Goal: Information Seeking & Learning: Learn about a topic

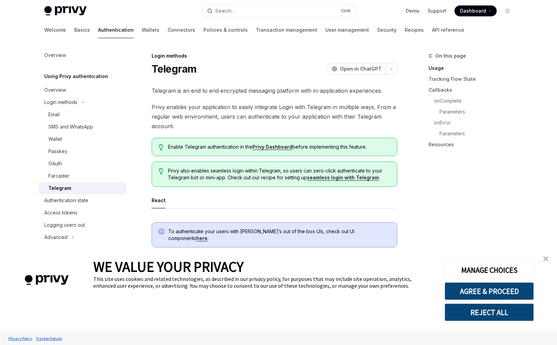
click at [547, 258] on img "close banner" at bounding box center [545, 258] width 5 height 5
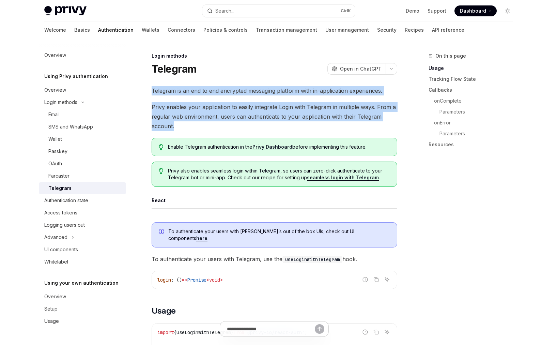
drag, startPoint x: 148, startPoint y: 66, endPoint x: 208, endPoint y: 129, distance: 87.5
click at [205, 115] on span "Privy enables your application to easily integrate Login with Telegram in multi…" at bounding box center [275, 116] width 246 height 29
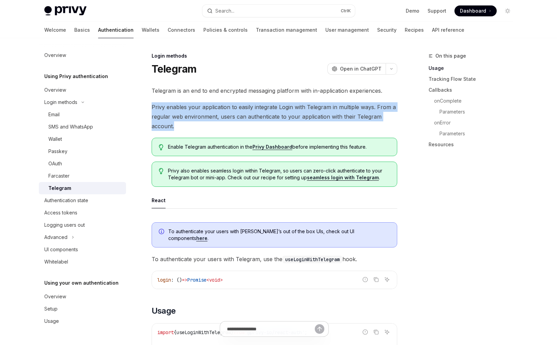
drag, startPoint x: 160, startPoint y: 101, endPoint x: 188, endPoint y: 129, distance: 40.0
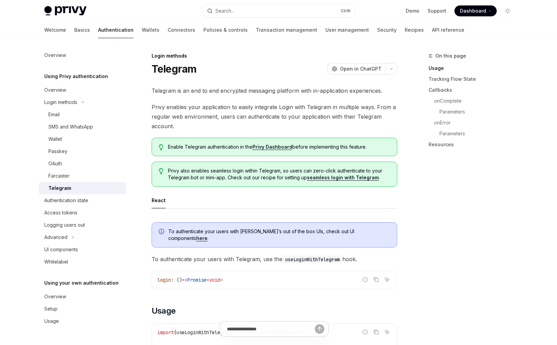
click at [188, 129] on span "Privy enables your application to easily integrate Login with Telegram in multi…" at bounding box center [275, 116] width 246 height 29
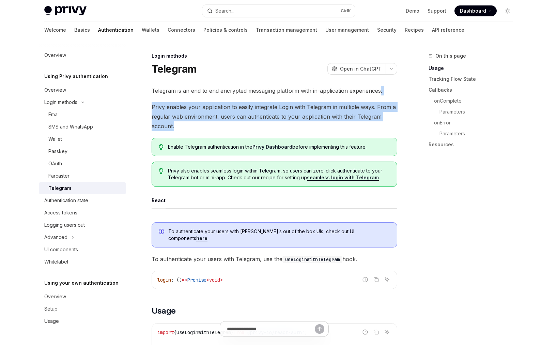
drag, startPoint x: 188, startPoint y: 129, endPoint x: 161, endPoint y: 98, distance: 41.5
drag, startPoint x: 161, startPoint y: 98, endPoint x: 187, endPoint y: 132, distance: 43.2
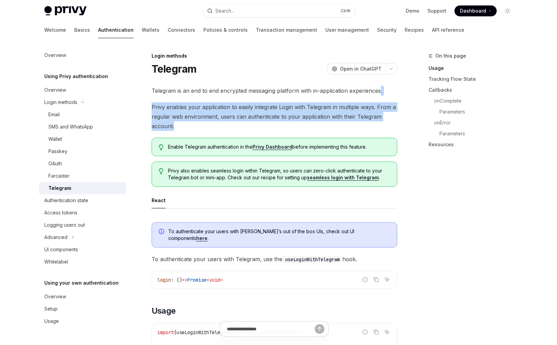
drag, startPoint x: 187, startPoint y: 132, endPoint x: 162, endPoint y: 98, distance: 42.3
drag, startPoint x: 162, startPoint y: 98, endPoint x: 190, endPoint y: 132, distance: 44.0
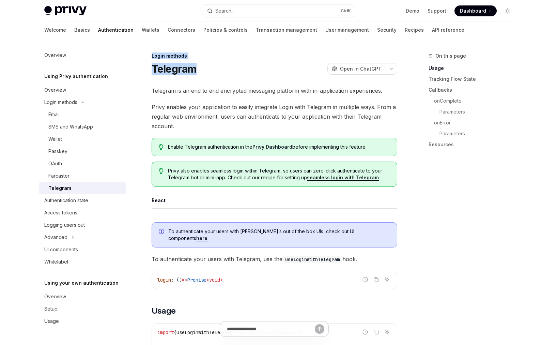
drag, startPoint x: 190, startPoint y: 132, endPoint x: 156, endPoint y: 51, distance: 88.1
click at [195, 91] on span "Telegram is an end to end encrypted messaging platform with in-application expe…" at bounding box center [275, 91] width 246 height 10
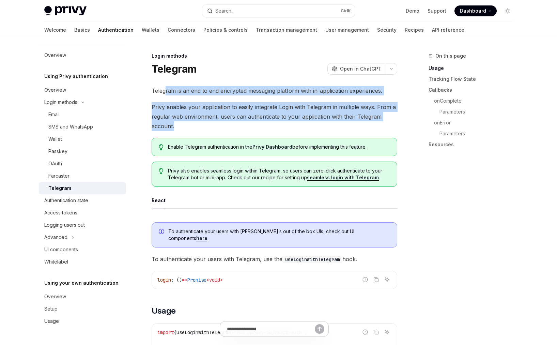
drag, startPoint x: 188, startPoint y: 136, endPoint x: 166, endPoint y: 86, distance: 54.9
click at [191, 105] on span "Privy enables your application to easily integrate Login with Telegram in multi…" at bounding box center [275, 116] width 246 height 29
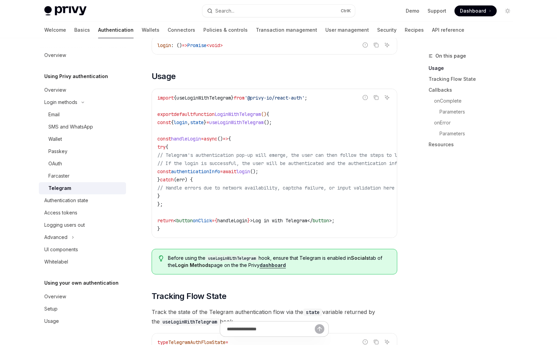
scroll to position [235, 0]
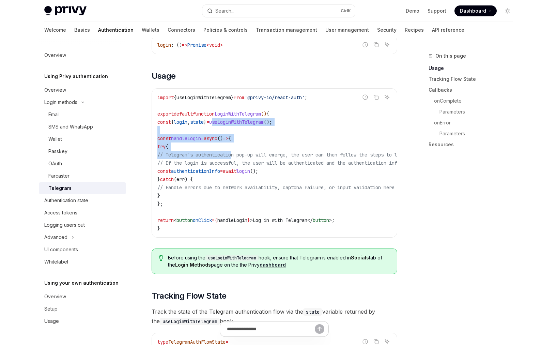
drag, startPoint x: 235, startPoint y: 148, endPoint x: 228, endPoint y: 113, distance: 35.6
click at [228, 113] on code "import { useLoginWithTelegram } from '@privy-io/react-auth' ; export default fu…" at bounding box center [335, 162] width 357 height 139
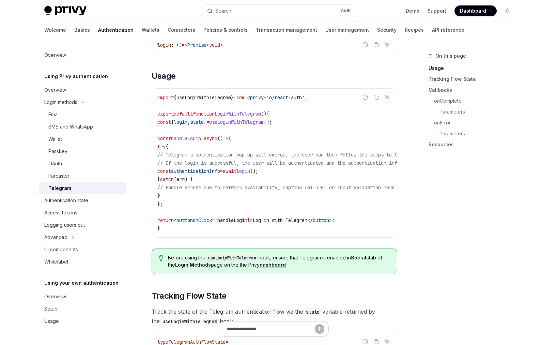
click at [228, 119] on span "useLoginWithTelegram" at bounding box center [236, 122] width 55 height 6
click at [359, 160] on span "// If the login is successful, the user will be authenticated and the authentic…" at bounding box center [327, 163] width 341 height 6
click at [68, 173] on div "Farcaster" at bounding box center [58, 176] width 21 height 8
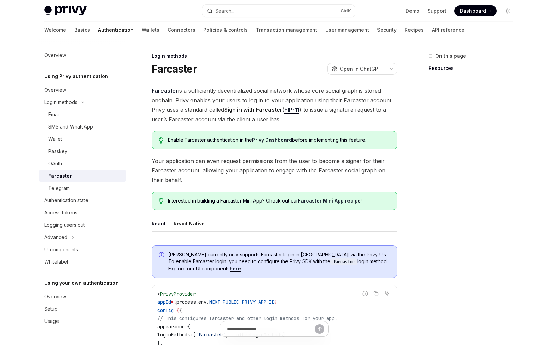
click at [177, 156] on span "Your application can even request permissions from the user to become a signer …" at bounding box center [275, 170] width 246 height 29
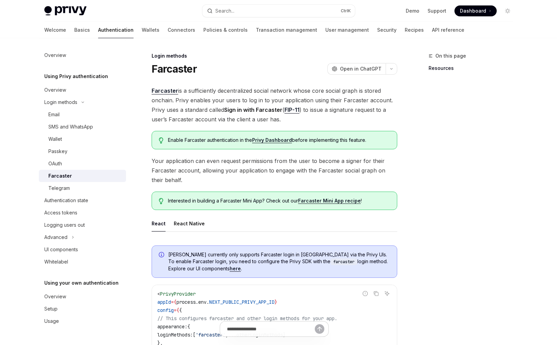
click at [176, 158] on span "Your application can even request permissions from the user to become a signer …" at bounding box center [275, 170] width 246 height 29
click at [167, 161] on span "Your application can even request permissions from the user to become a signer …" at bounding box center [275, 170] width 246 height 29
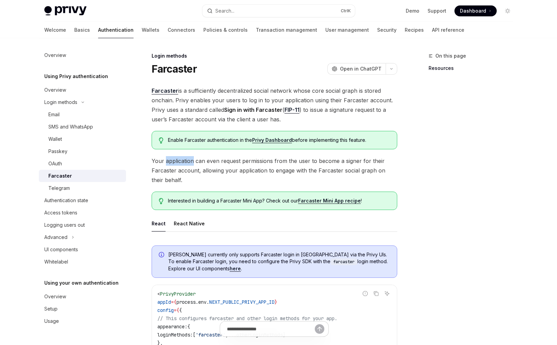
click at [167, 161] on span "Your application can even request permissions from the user to become a signer …" at bounding box center [275, 170] width 246 height 29
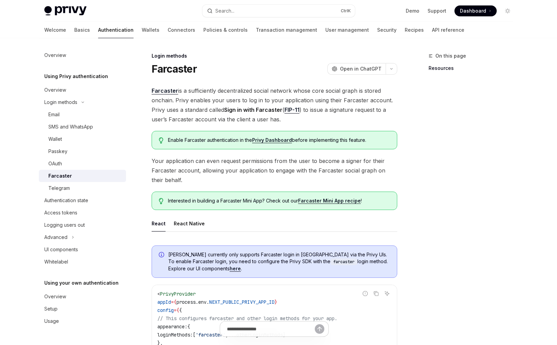
click at [167, 161] on span "Your application can even request permissions from the user to become a signer …" at bounding box center [275, 170] width 246 height 29
click at [354, 67] on span "Open in ChatGPT" at bounding box center [361, 68] width 42 height 7
click at [217, 174] on span "Your application can even request permissions from the user to become a signer …" at bounding box center [275, 170] width 246 height 29
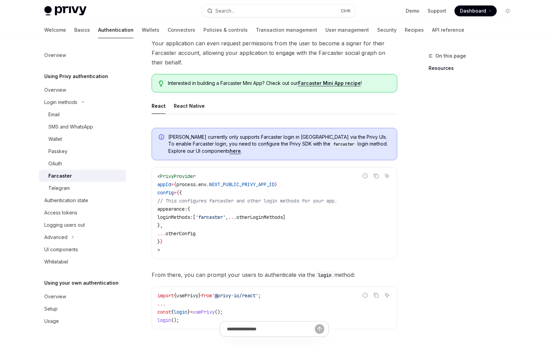
scroll to position [119, 0]
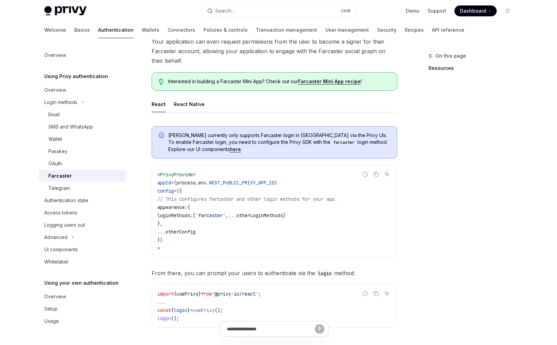
click at [236, 265] on div "**********" at bounding box center [275, 275] width 246 height 308
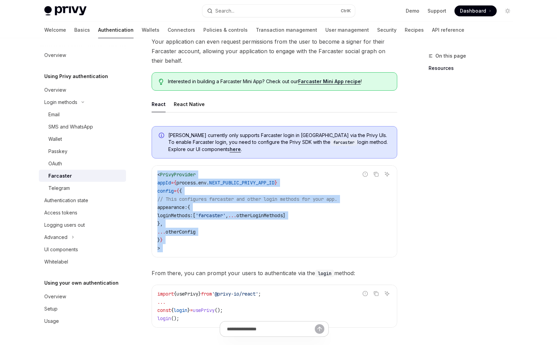
drag, startPoint x: 236, startPoint y: 265, endPoint x: 207, endPoint y: 169, distance: 100.2
click at [207, 169] on div "**********" at bounding box center [275, 275] width 246 height 308
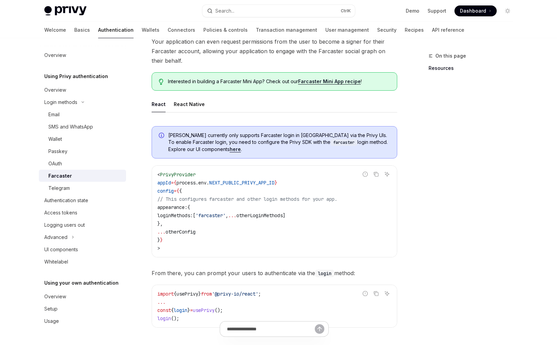
click at [207, 169] on div "< PrivyProvider appId = { process . env . NEXT_PUBLIC_PRIVY_APP_ID } config = {…" at bounding box center [274, 211] width 245 height 91
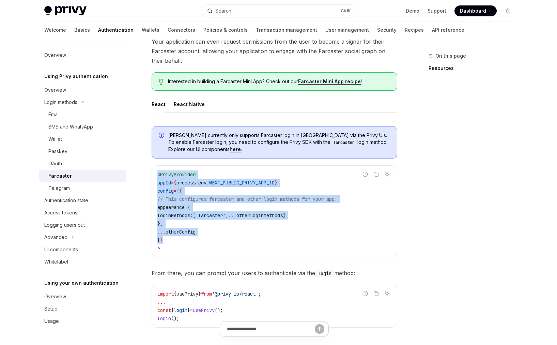
drag, startPoint x: 207, startPoint y: 169, endPoint x: 221, endPoint y: 242, distance: 74.1
click at [221, 242] on div "< PrivyProvider appId = { process . env . NEXT_PUBLIC_PRIVY_APP_ID } config = {…" at bounding box center [274, 211] width 245 height 91
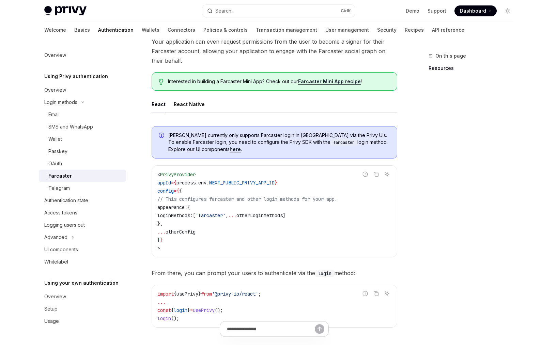
click at [221, 242] on code "< PrivyProvider appId = { process . env . NEXT_PUBLIC_PRIVY_APP_ID } config = {…" at bounding box center [274, 211] width 234 height 82
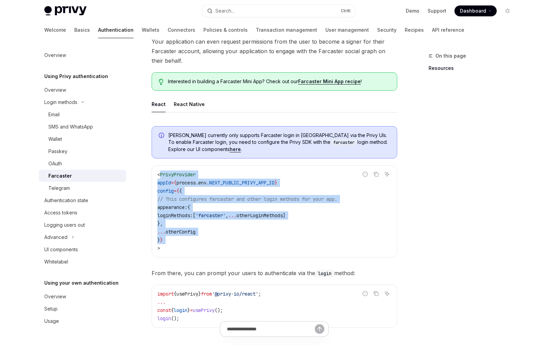
drag, startPoint x: 221, startPoint y: 242, endPoint x: 214, endPoint y: 171, distance: 70.9
click at [214, 171] on code "< PrivyProvider appId = { process . env . NEXT_PUBLIC_PRIVY_APP_ID } config = {…" at bounding box center [274, 211] width 234 height 82
drag, startPoint x: 214, startPoint y: 171, endPoint x: 224, endPoint y: 239, distance: 68.6
click at [224, 239] on code "< PrivyProvider appId = { process . env . NEXT_PUBLIC_PRIVY_APP_ID } config = {…" at bounding box center [274, 211] width 234 height 82
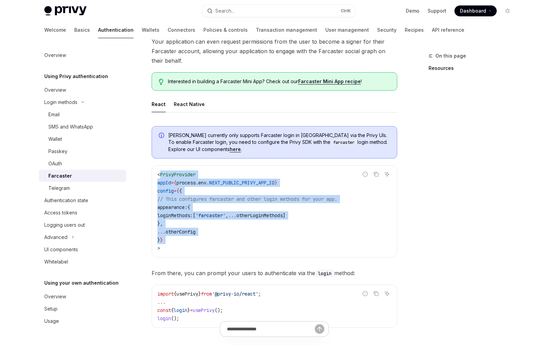
click at [224, 239] on code "< PrivyProvider appId = { process . env . NEXT_PUBLIC_PRIVY_APP_ID } config = {…" at bounding box center [274, 211] width 234 height 82
drag, startPoint x: 224, startPoint y: 239, endPoint x: 210, endPoint y: 179, distance: 62.1
click at [210, 179] on code "< PrivyProvider appId = { process . env . NEXT_PUBLIC_PRIVY_APP_ID } config = {…" at bounding box center [274, 211] width 234 height 82
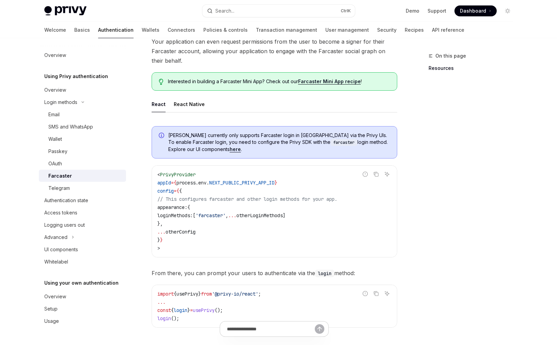
click at [247, 135] on span "[PERSON_NAME] currently only supports Farcaster login in [GEOGRAPHIC_DATA] via …" at bounding box center [279, 142] width 222 height 21
copy span "Farcaster"
click at [9, 136] on div "Privy Docs home page Search... Ctrl K Demo Support Dashboard Dashboard Search..…" at bounding box center [278, 210] width 557 height 658
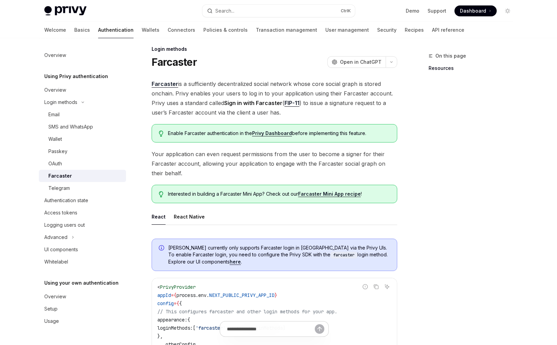
scroll to position [0, 0]
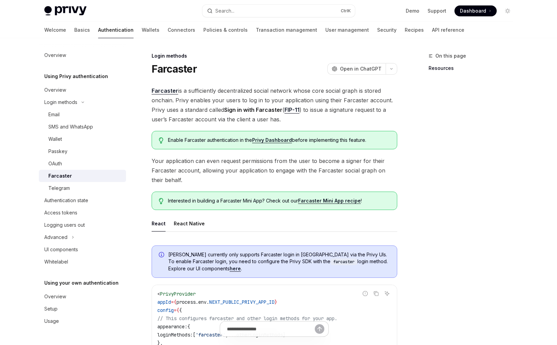
click at [216, 106] on span "Farcaster is a sufficiently decentralized social network whose core social grap…" at bounding box center [275, 105] width 246 height 38
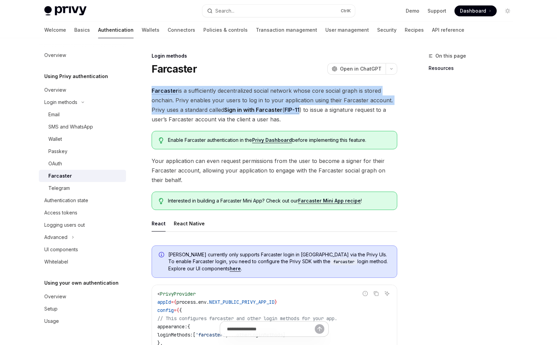
click at [216, 106] on span "Farcaster is a sufficiently decentralized social network whose core social grap…" at bounding box center [275, 105] width 246 height 38
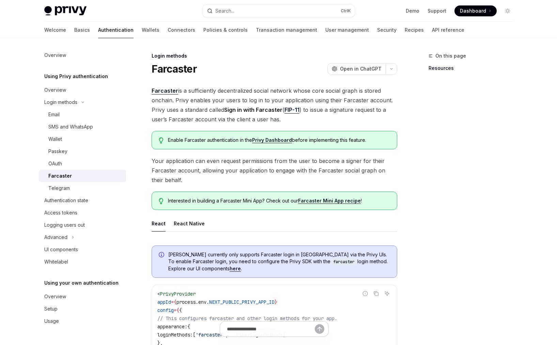
click at [216, 106] on span "Farcaster is a sufficiently decentralized social network whose core social grap…" at bounding box center [275, 105] width 246 height 38
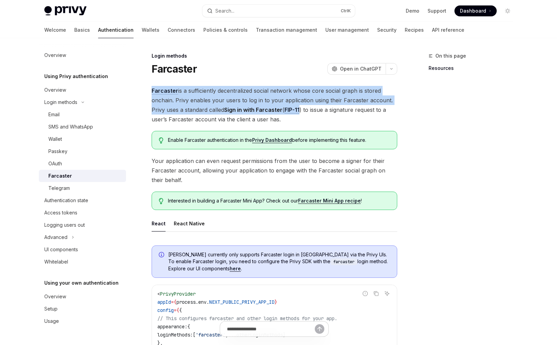
click at [216, 106] on span "Farcaster is a sufficiently decentralized social network whose core social grap…" at bounding box center [275, 105] width 246 height 38
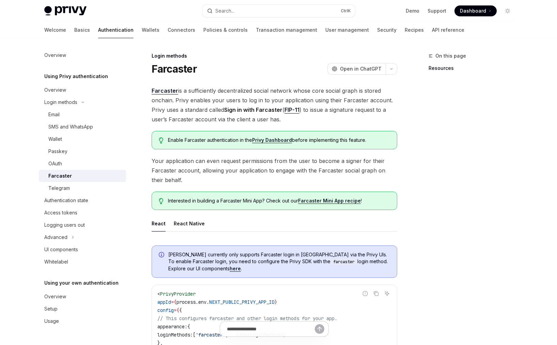
click at [216, 106] on span "Farcaster is a sufficiently decentralized social network whose core social grap…" at bounding box center [275, 105] width 246 height 38
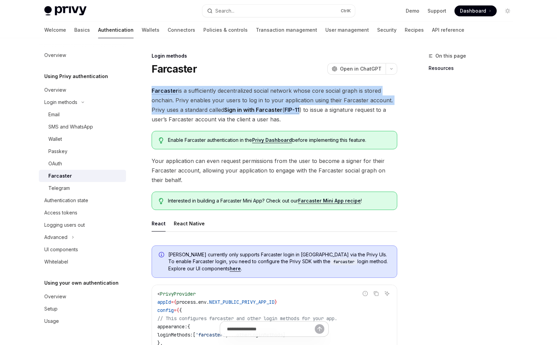
click at [216, 106] on span "Farcaster is a sufficiently decentralized social network whose core social grap…" at bounding box center [275, 105] width 246 height 38
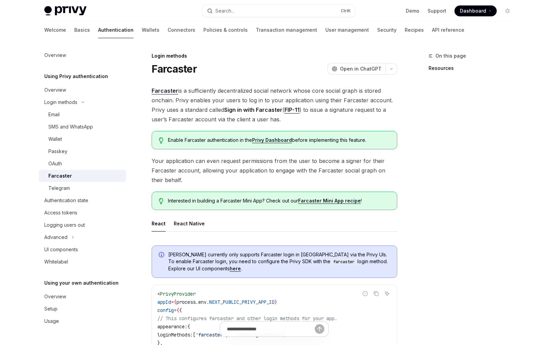
click at [211, 106] on span "Farcaster is a sufficiently decentralized social network whose core social grap…" at bounding box center [275, 105] width 246 height 38
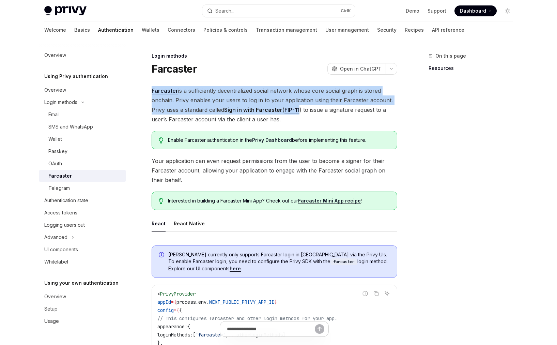
click at [211, 106] on span "Farcaster is a sufficiently decentralized social network whose core social grap…" at bounding box center [275, 105] width 246 height 38
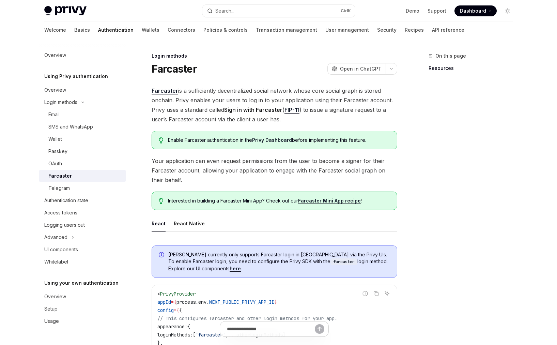
click at [209, 107] on span "Farcaster is a sufficiently decentralized social network whose core social grap…" at bounding box center [275, 105] width 246 height 38
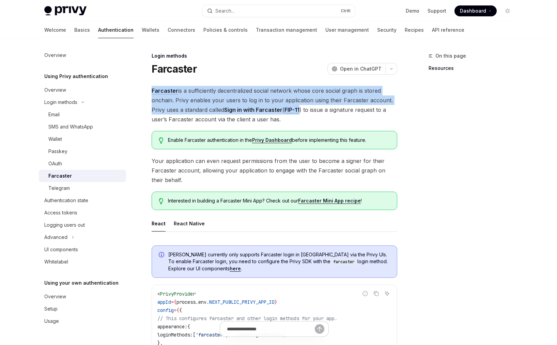
click at [209, 107] on span "Farcaster is a sufficiently decentralized social network whose core social grap…" at bounding box center [275, 105] width 246 height 38
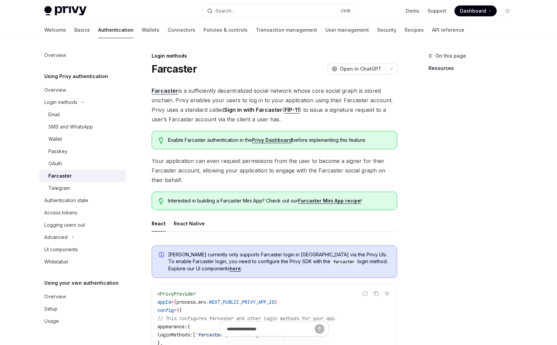
click at [209, 107] on span "Farcaster is a sufficiently decentralized social network whose core social grap…" at bounding box center [275, 105] width 246 height 38
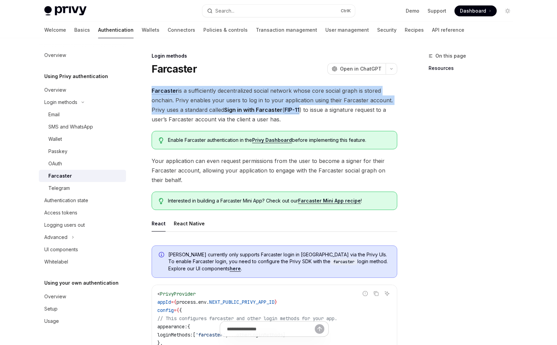
click at [209, 107] on span "Farcaster is a sufficiently decentralized social network whose core social grap…" at bounding box center [275, 105] width 246 height 38
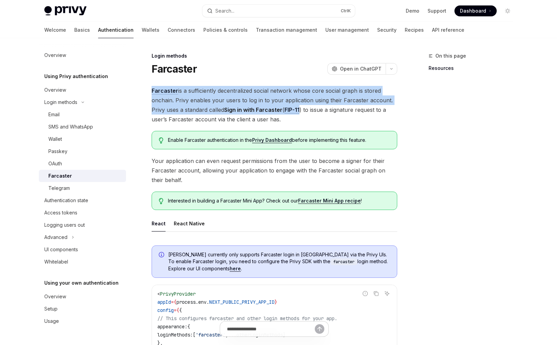
click at [209, 107] on span "Farcaster is a sufficiently decentralized social network whose core social grap…" at bounding box center [275, 105] width 246 height 38
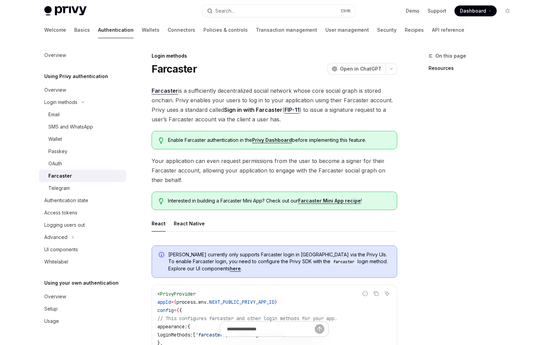
click at [209, 107] on span "Farcaster is a sufficiently decentralized social network whose core social grap…" at bounding box center [275, 105] width 246 height 38
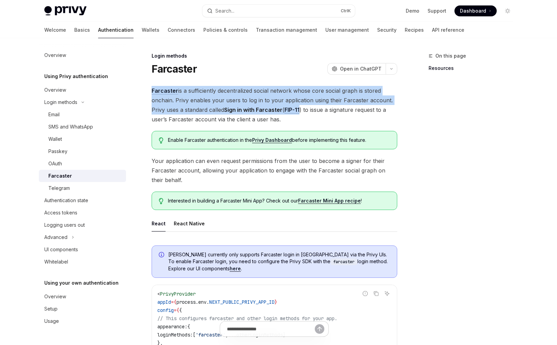
click at [209, 107] on span "Farcaster is a sufficiently decentralized social network whose core social grap…" at bounding box center [275, 105] width 246 height 38
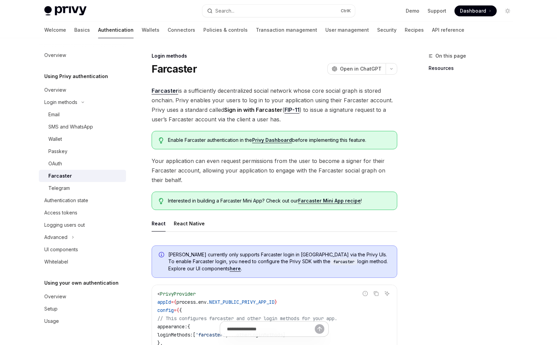
click at [209, 107] on span "Farcaster is a sufficiently decentralized social network whose core social grap…" at bounding box center [275, 105] width 246 height 38
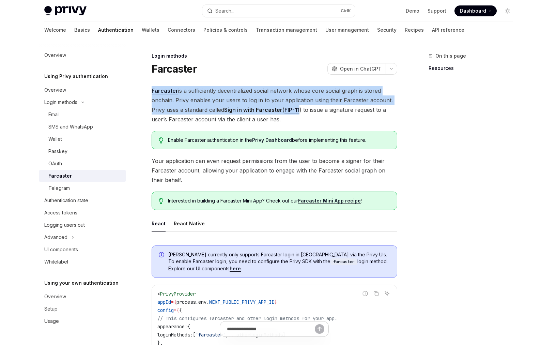
click at [209, 107] on span "Farcaster is a sufficiently decentralized social network whose core social grap…" at bounding box center [275, 105] width 246 height 38
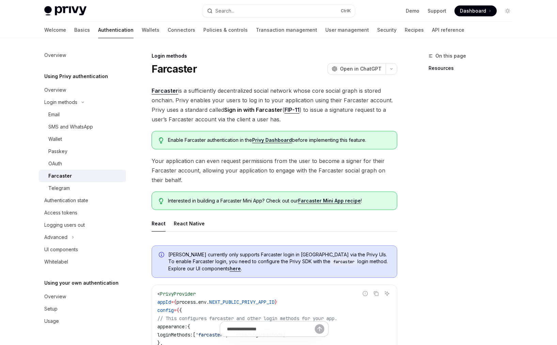
click at [209, 107] on span "Farcaster is a sufficiently decentralized social network whose core social grap…" at bounding box center [275, 105] width 246 height 38
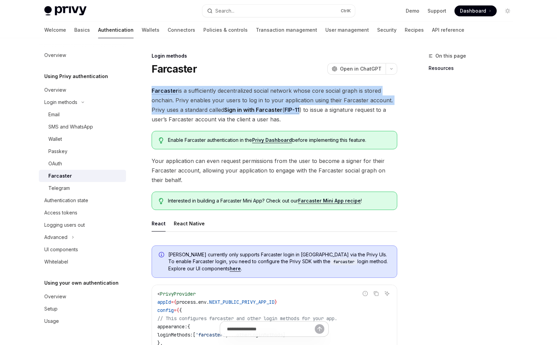
click at [209, 107] on span "Farcaster is a sufficiently decentralized social network whose core social grap…" at bounding box center [275, 105] width 246 height 38
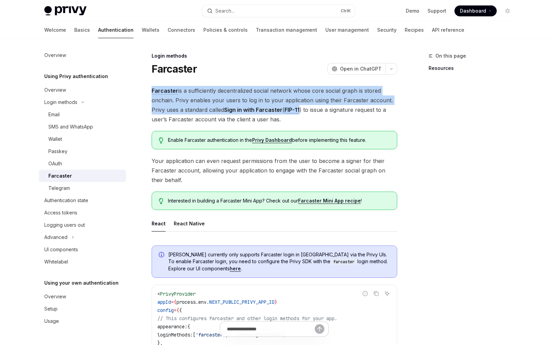
click at [209, 107] on span "Farcaster is a sufficiently decentralized social network whose core social grap…" at bounding box center [275, 105] width 246 height 38
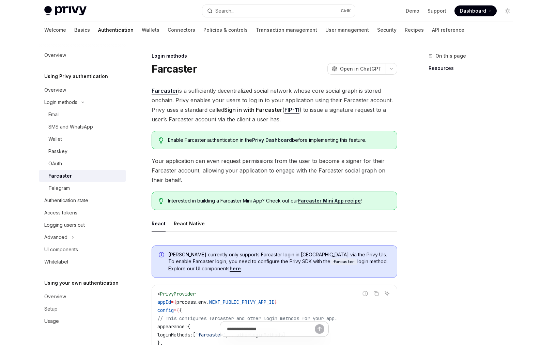
click at [209, 107] on span "Farcaster is a sufficiently decentralized social network whose core social grap…" at bounding box center [275, 105] width 246 height 38
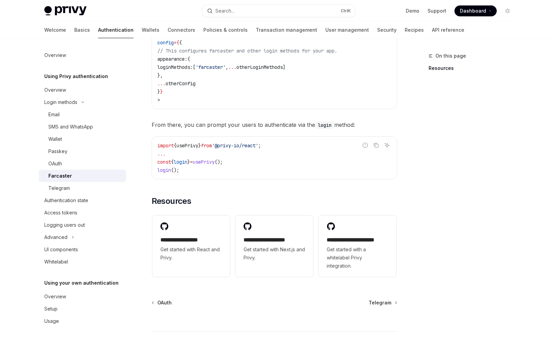
scroll to position [268, 0]
click at [217, 120] on span "From there, you can prompt your users to authenticate via the login method:" at bounding box center [275, 124] width 246 height 10
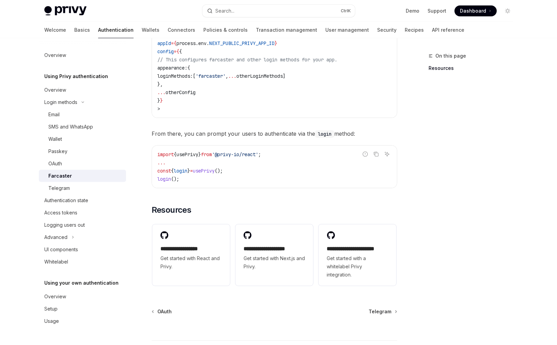
scroll to position [257, 0]
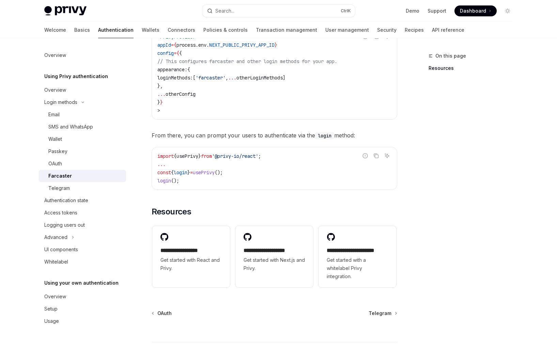
click at [229, 111] on code "< PrivyProvider appId = { process . env . NEXT_PUBLIC_PRIVY_APP_ID } config = {…" at bounding box center [274, 74] width 234 height 82
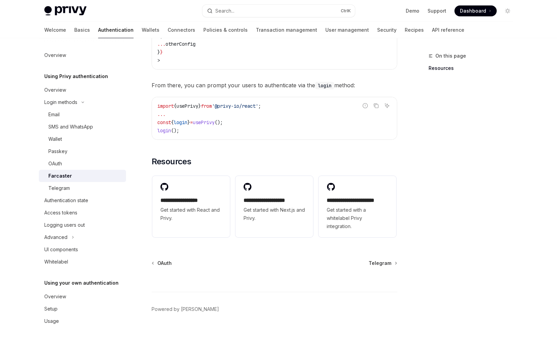
scroll to position [313, 0]
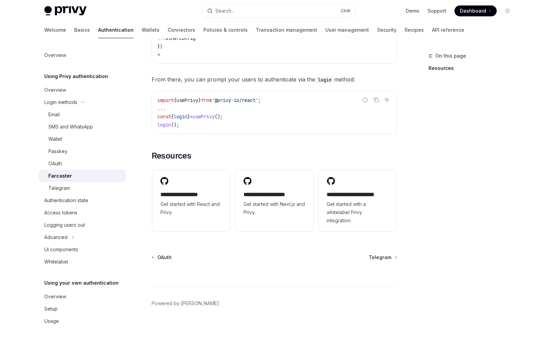
click at [247, 131] on div "import { usePrivy } from '@privy-io/react' ; ... const { login } = usePrivy ();…" at bounding box center [274, 112] width 245 height 42
click at [77, 9] on img at bounding box center [65, 11] width 42 height 10
type textarea "*"
